Goal: Task Accomplishment & Management: Use online tool/utility

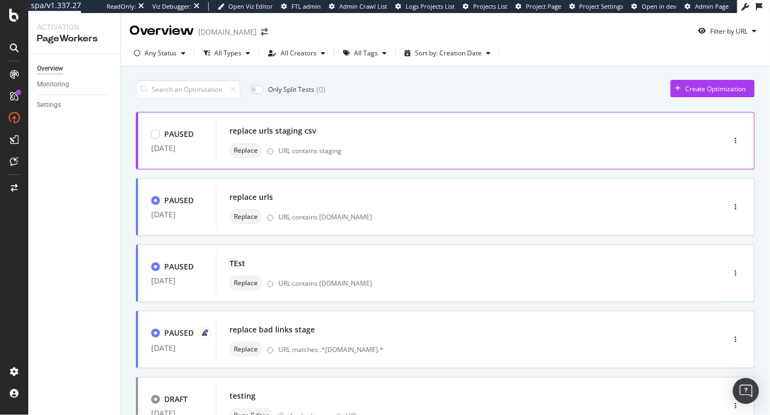
click at [396, 126] on div "replace urls staging csv" at bounding box center [453, 130] width 449 height 15
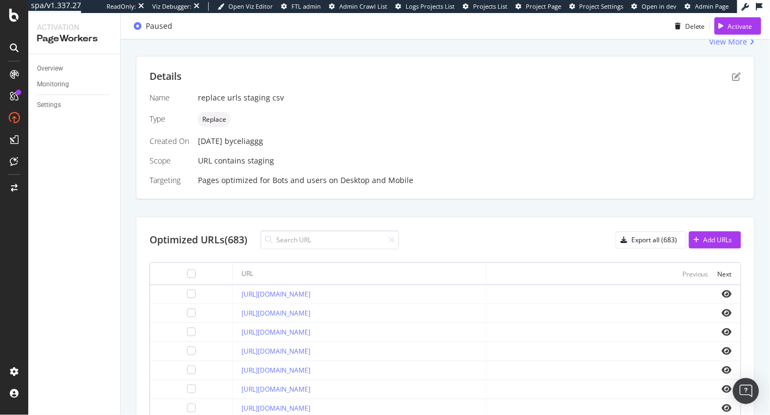
scroll to position [193, 0]
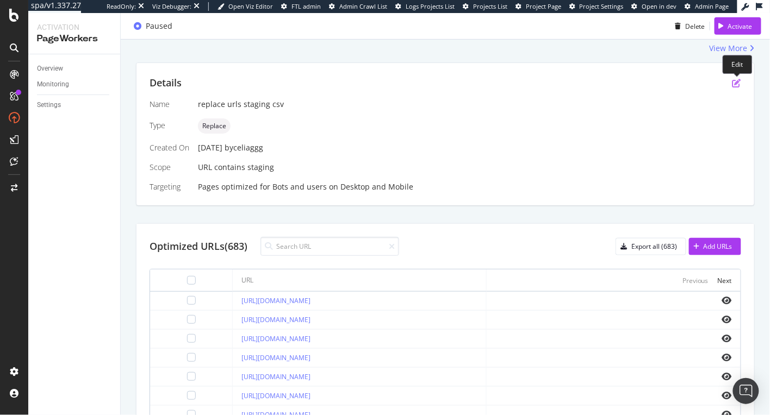
click at [685, 84] on icon "pen-to-square" at bounding box center [736, 83] width 9 height 9
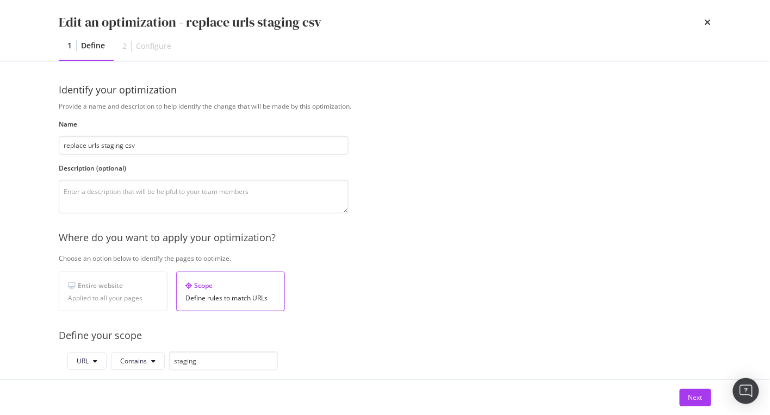
click at [147, 48] on div "Configure" at bounding box center [153, 46] width 35 height 11
click at [685, 391] on div "Next" at bounding box center [695, 398] width 14 height 16
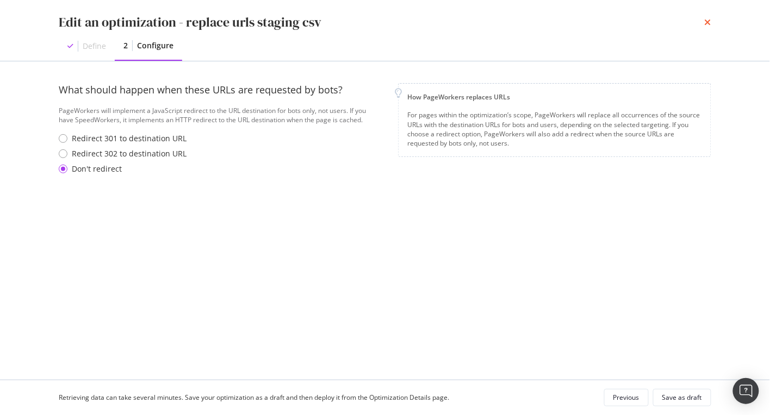
click at [685, 22] on icon "times" at bounding box center [707, 22] width 7 height 9
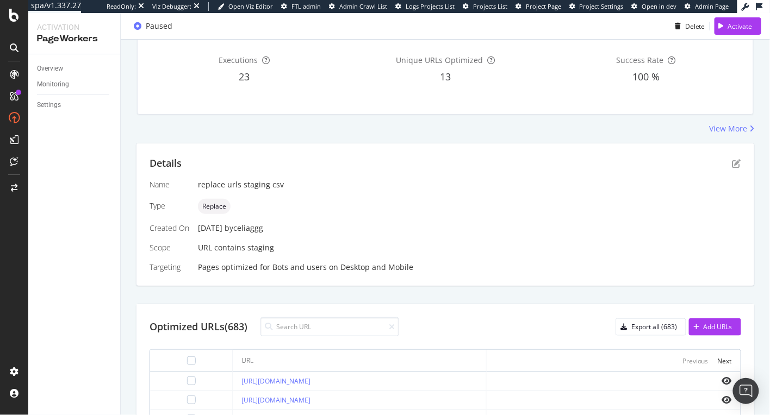
scroll to position [0, 0]
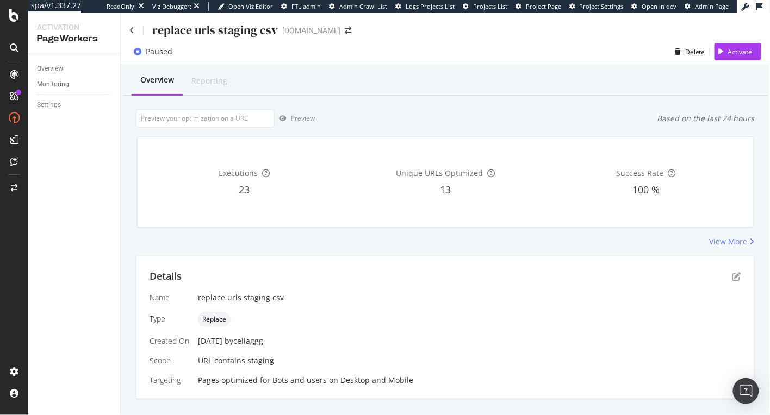
click at [134, 24] on div "replace urls staging csv" at bounding box center [203, 30] width 148 height 17
click at [133, 29] on icon at bounding box center [131, 31] width 5 height 8
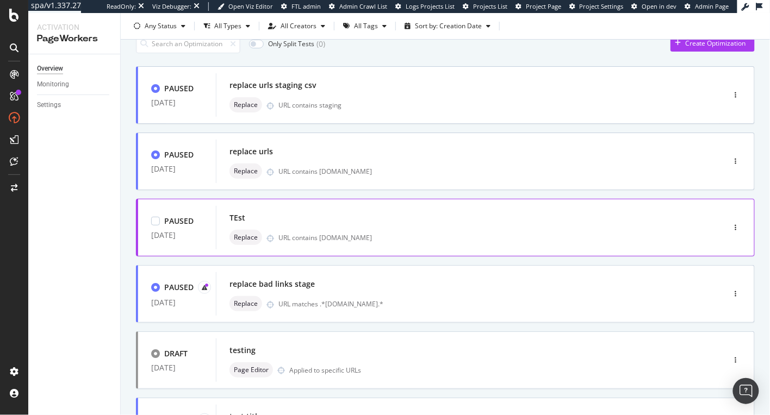
scroll to position [48, 0]
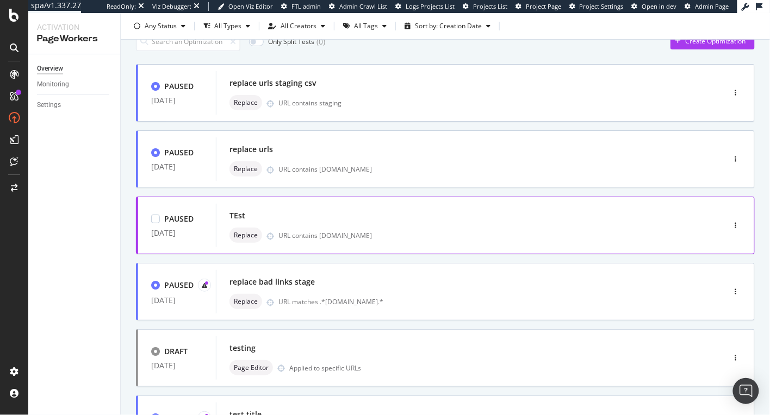
click at [685, 204] on div "PAUSED [DATE] TEst Replace URL contains [DOMAIN_NAME]" at bounding box center [427, 225] width 579 height 43
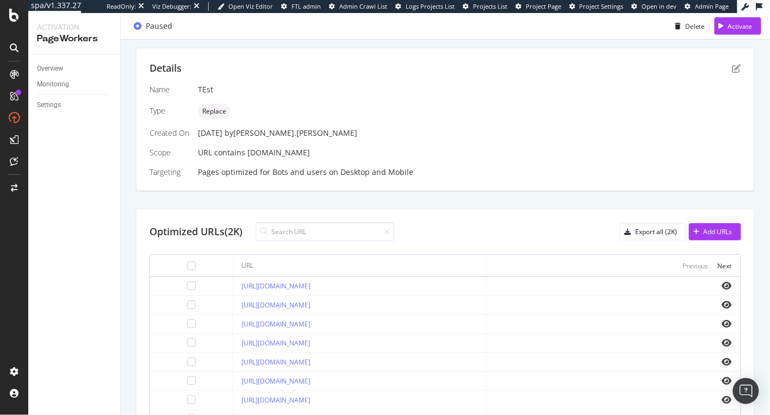
scroll to position [166, 0]
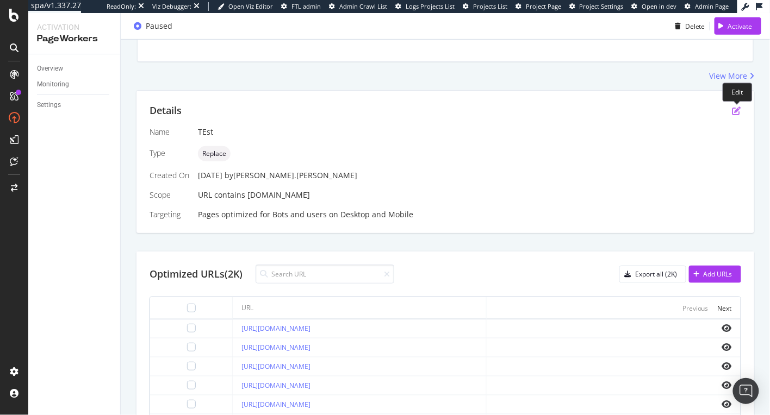
click at [685, 114] on icon "pen-to-square" at bounding box center [736, 111] width 9 height 9
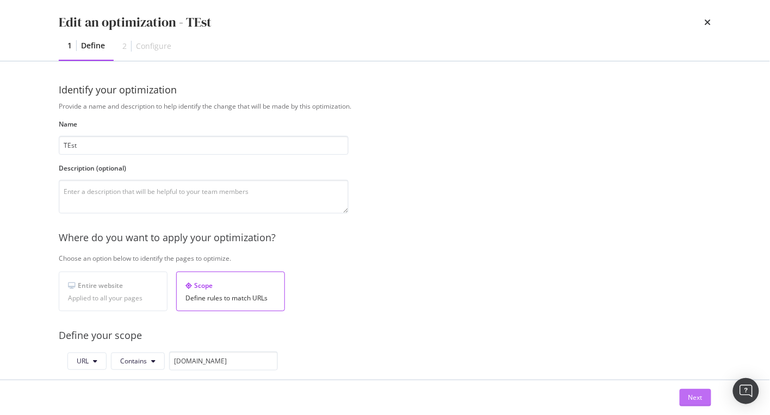
click at [685, 397] on div "Next" at bounding box center [695, 397] width 14 height 9
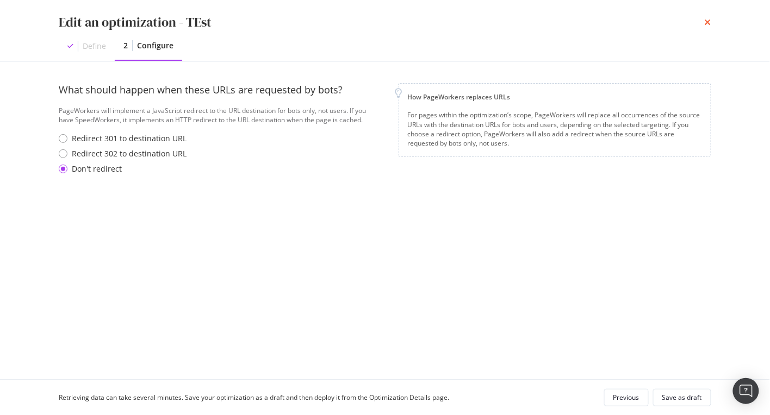
click at [685, 20] on icon "times" at bounding box center [707, 22] width 7 height 9
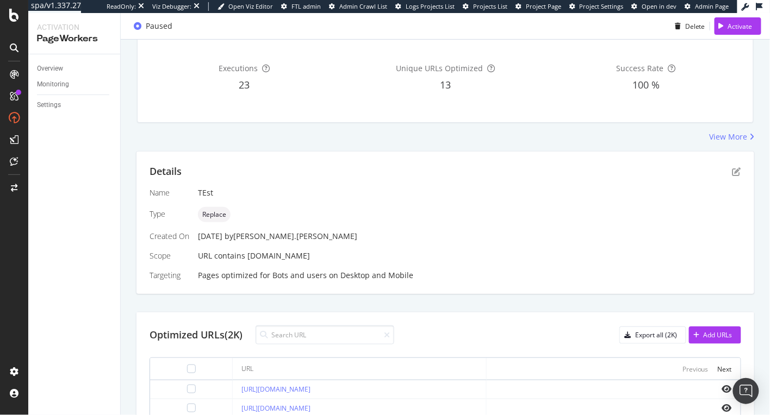
scroll to position [0, 0]
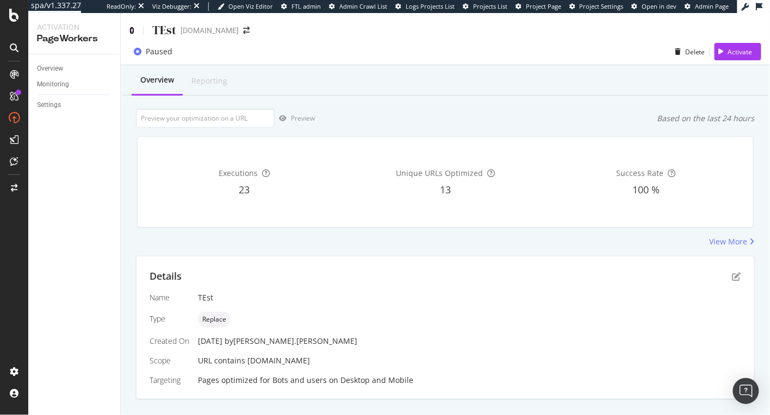
click at [130, 34] on icon at bounding box center [131, 31] width 5 height 8
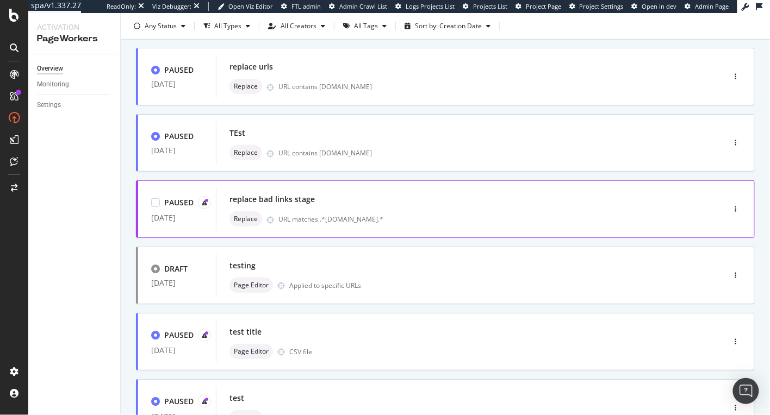
scroll to position [131, 0]
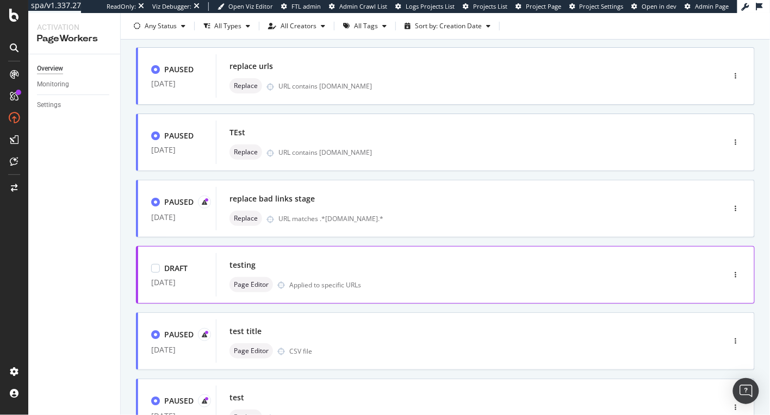
click at [395, 265] on div "testing" at bounding box center [453, 265] width 449 height 15
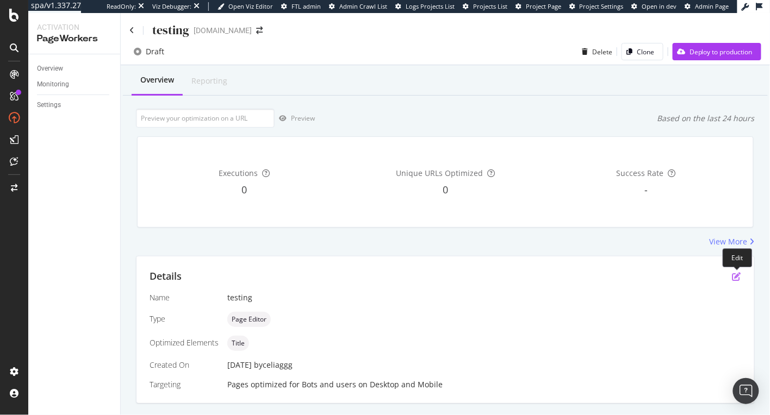
click at [685, 280] on icon "pen-to-square" at bounding box center [736, 276] width 9 height 9
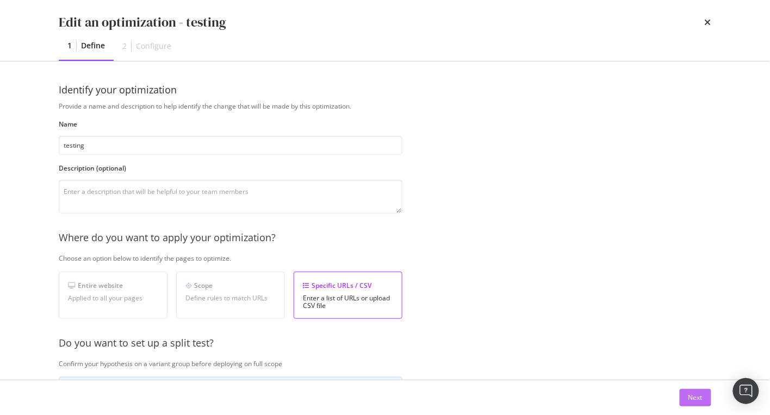
click at [685, 395] on button "Next" at bounding box center [695, 397] width 32 height 17
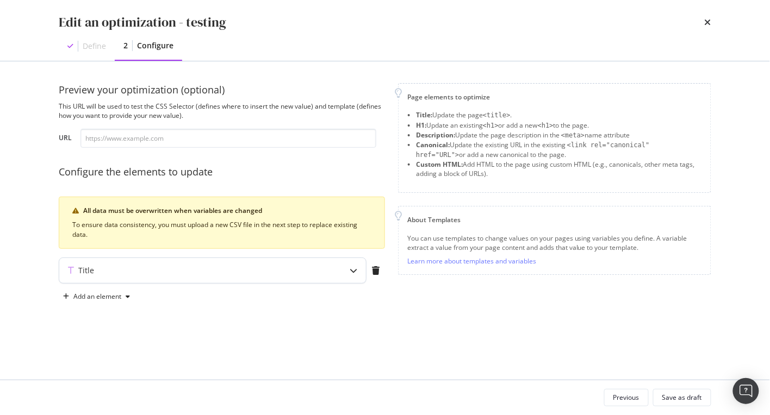
click at [347, 272] on div "modal" at bounding box center [353, 270] width 25 height 25
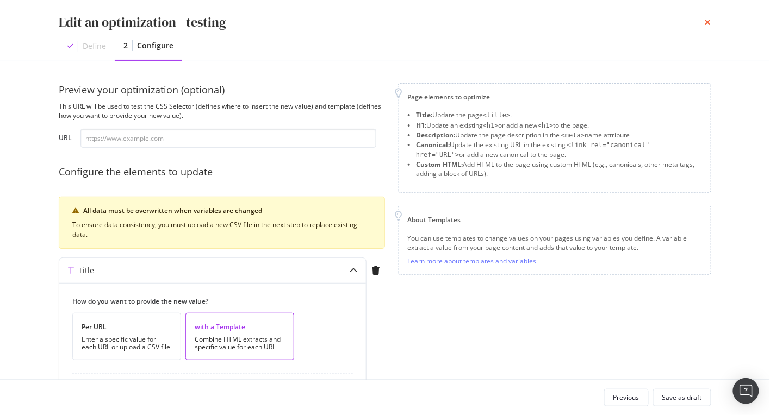
click at [685, 18] on icon "times" at bounding box center [707, 22] width 7 height 9
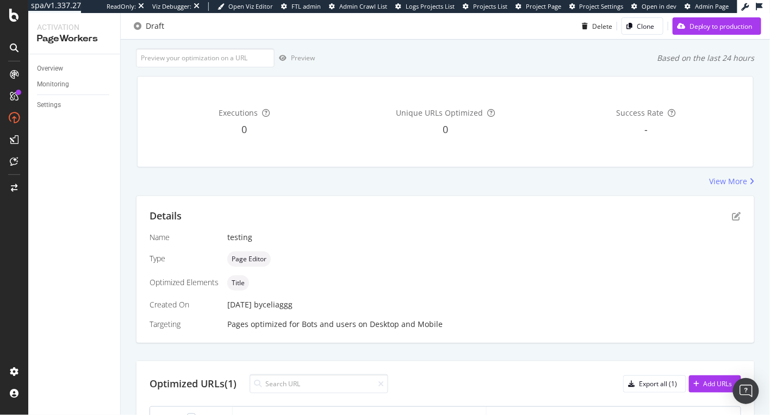
scroll to position [76, 0]
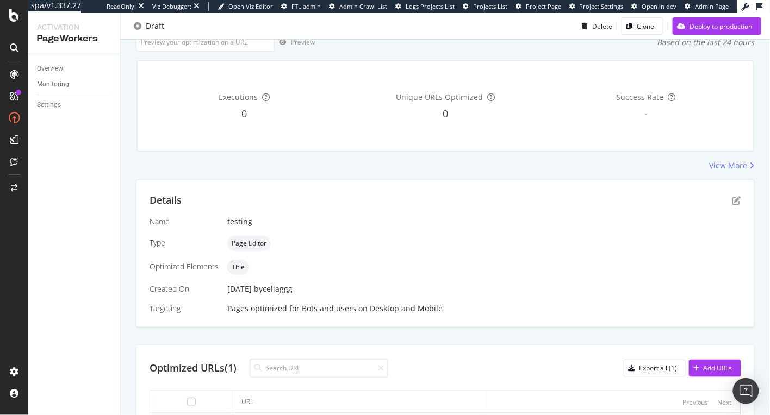
click at [291, 290] on div "by celiaggg" at bounding box center [273, 289] width 39 height 11
click at [328, 273] on div "Title" at bounding box center [484, 267] width 514 height 15
click at [292, 287] on div "by celiaggg" at bounding box center [273, 289] width 39 height 11
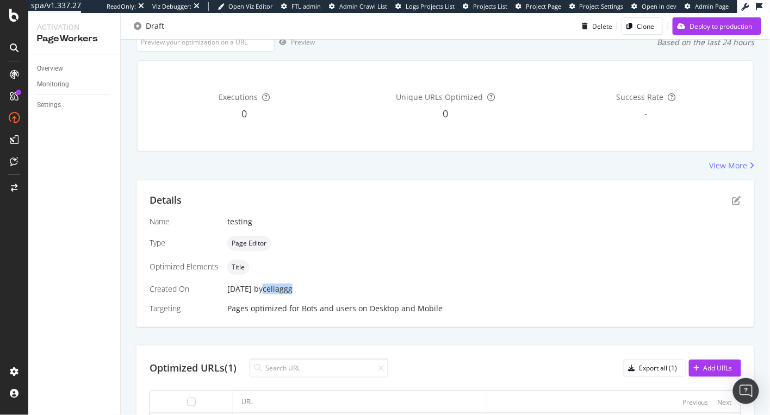
copy div "celiaggg"
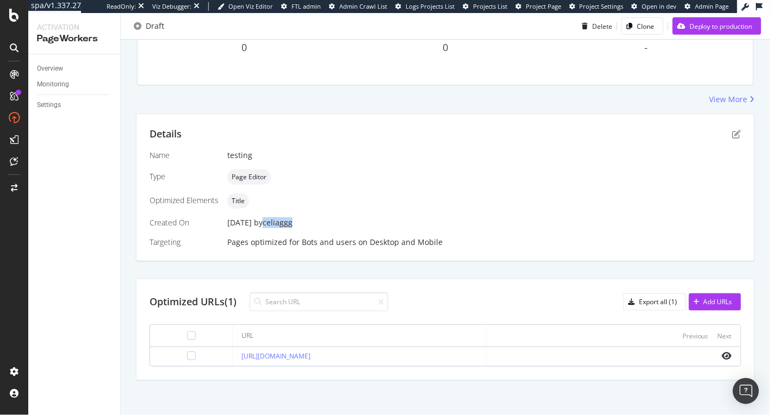
scroll to position [0, 0]
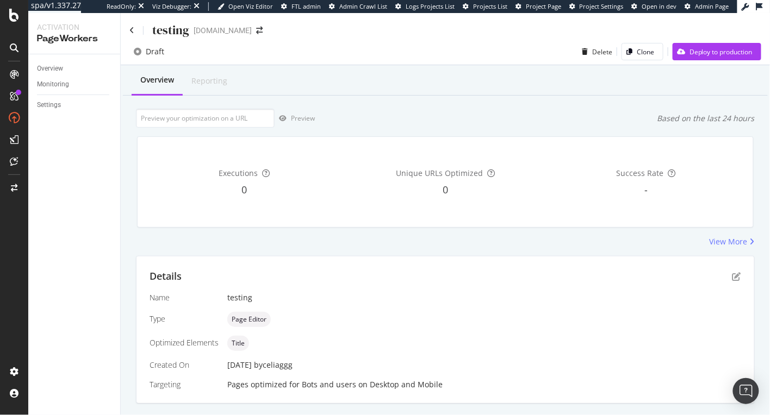
click at [136, 31] on div "testing" at bounding box center [159, 30] width 60 height 17
click at [132, 31] on icon at bounding box center [131, 31] width 5 height 8
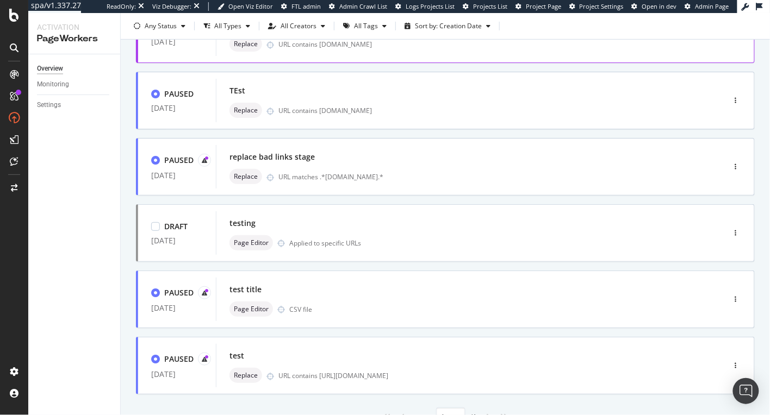
scroll to position [221, 0]
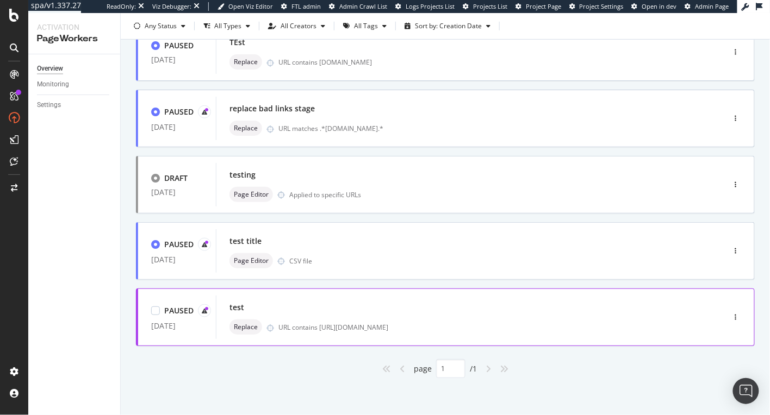
click at [526, 301] on div "test" at bounding box center [453, 307] width 449 height 15
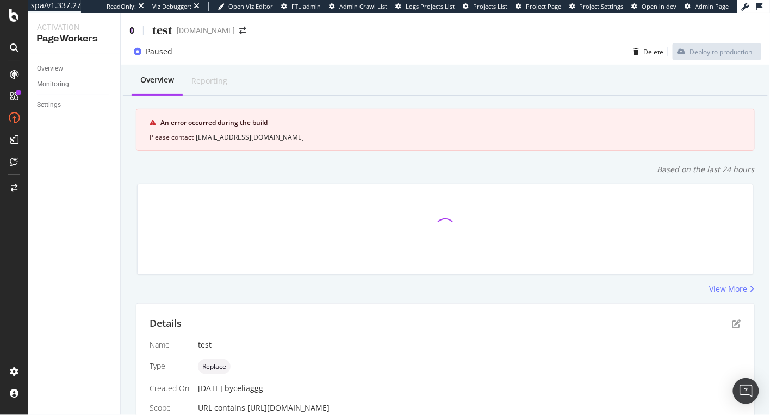
click at [133, 30] on icon at bounding box center [131, 31] width 5 height 8
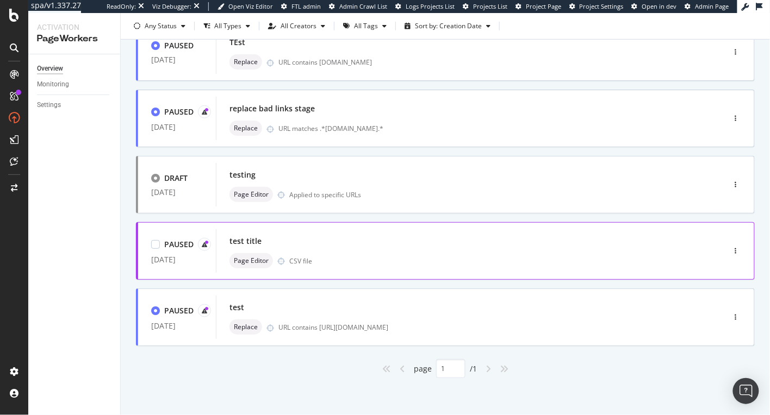
scroll to position [193, 0]
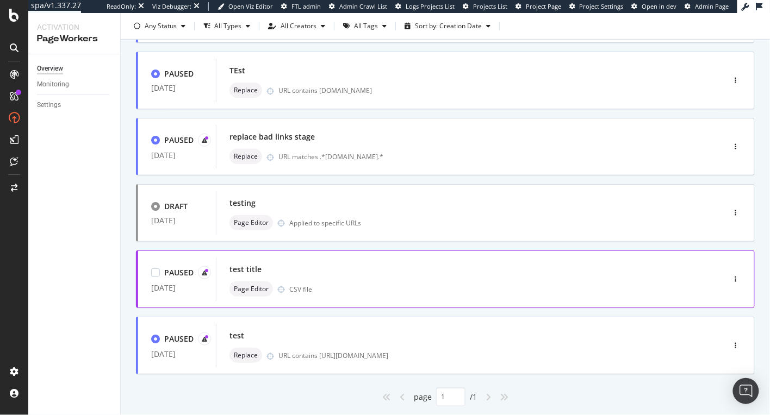
click at [406, 285] on div "Page Editor CSV file" at bounding box center [453, 289] width 449 height 15
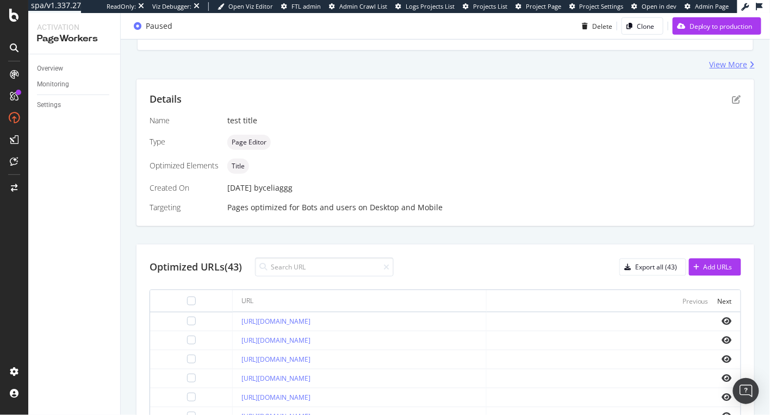
scroll to position [211, 0]
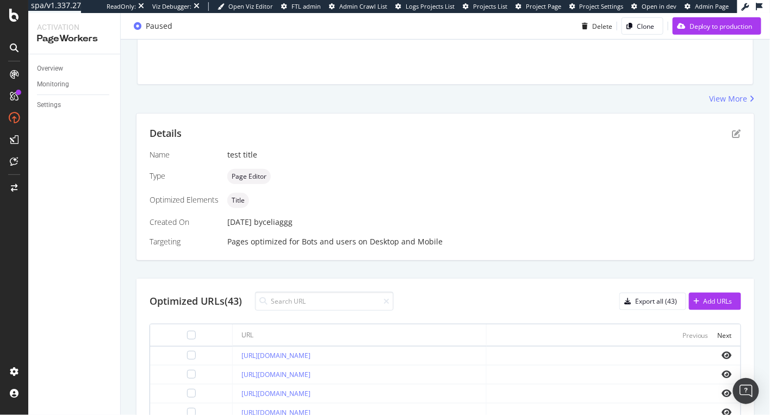
click at [685, 128] on div "Details" at bounding box center [444, 134] width 591 height 14
click at [685, 129] on icon "pen-to-square" at bounding box center [736, 133] width 9 height 9
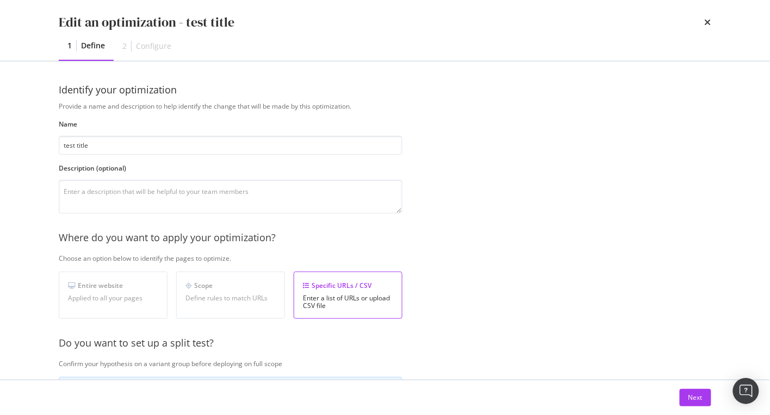
scroll to position [1, 0]
click at [685, 397] on div "Next" at bounding box center [695, 397] width 14 height 9
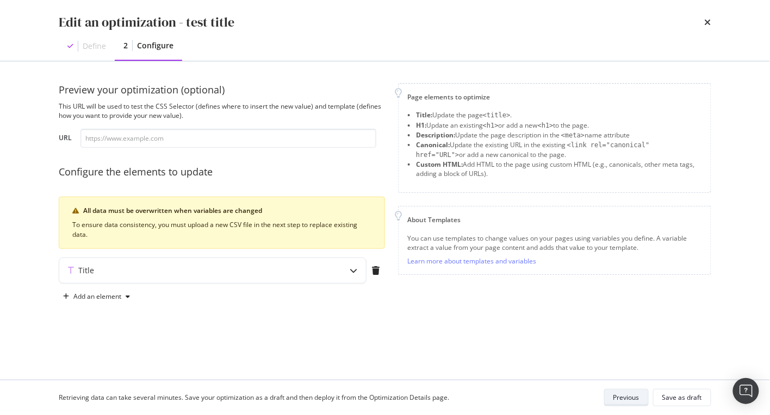
scroll to position [0, 0]
click at [357, 271] on div "modal" at bounding box center [353, 270] width 25 height 25
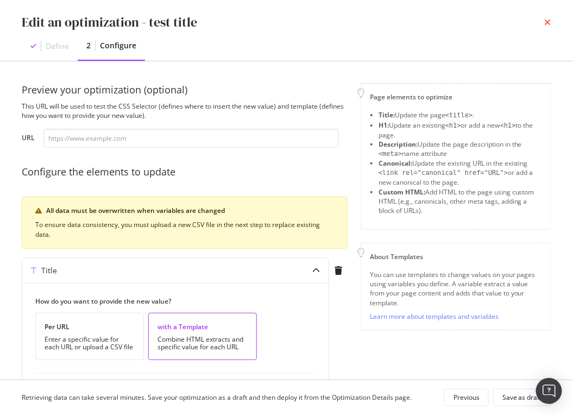
click at [548, 19] on icon "times" at bounding box center [548, 22] width 7 height 9
